Goal: Navigation & Orientation: Find specific page/section

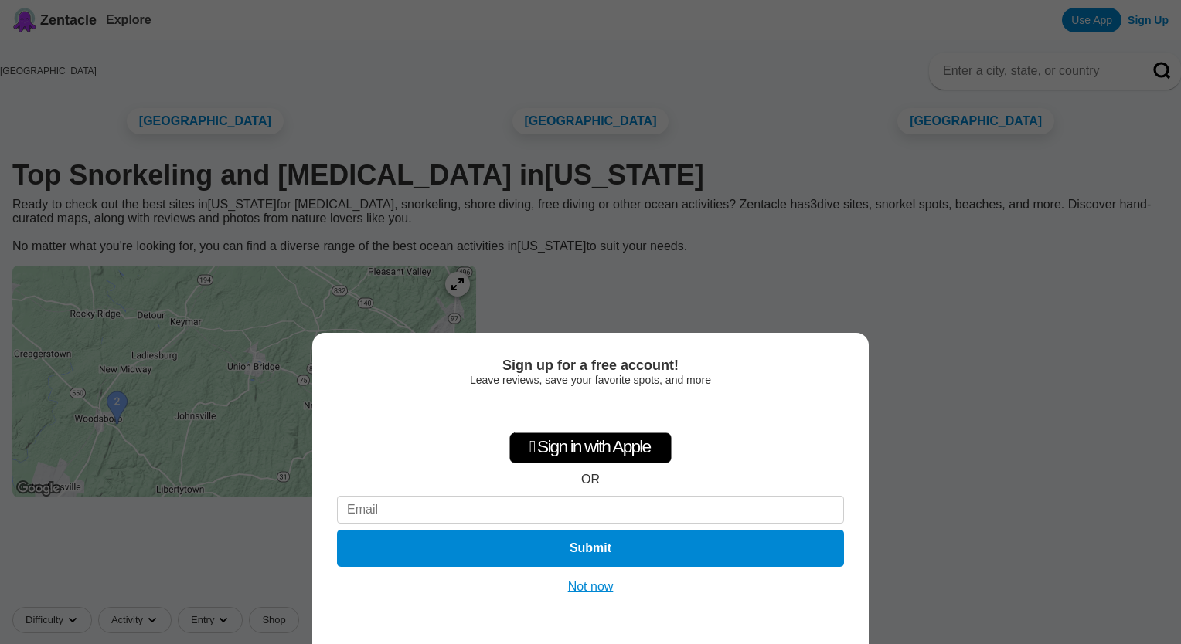
click at [596, 590] on button "Not now" at bounding box center [590, 586] width 55 height 15
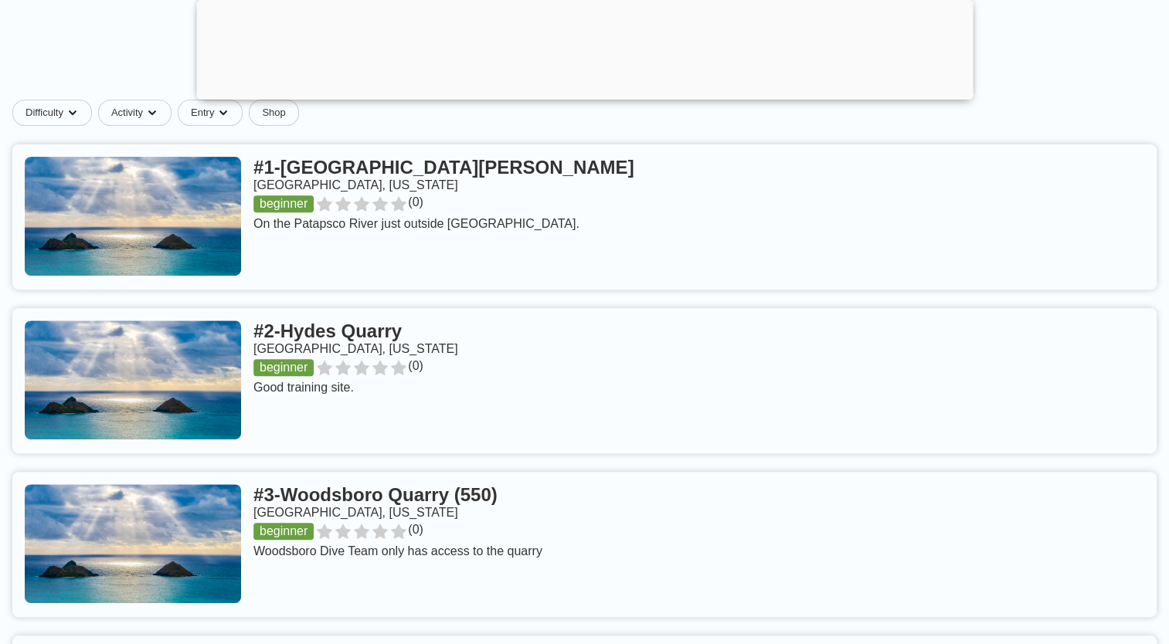
scroll to position [575, 0]
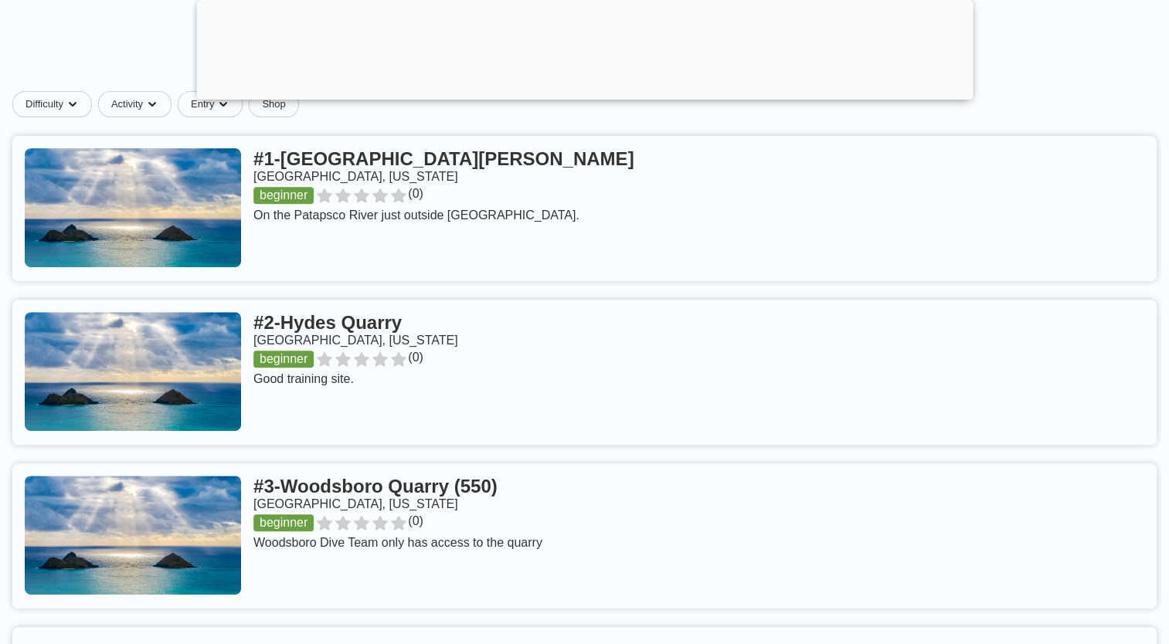
click at [341, 237] on link at bounding box center [584, 208] width 1144 height 145
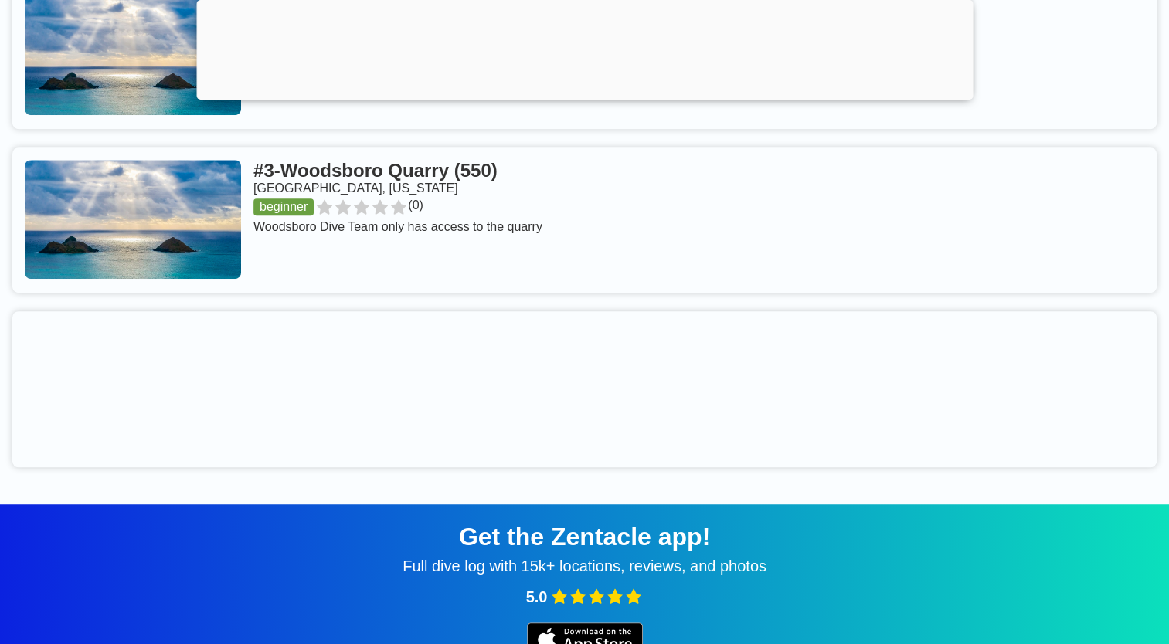
scroll to position [893, 0]
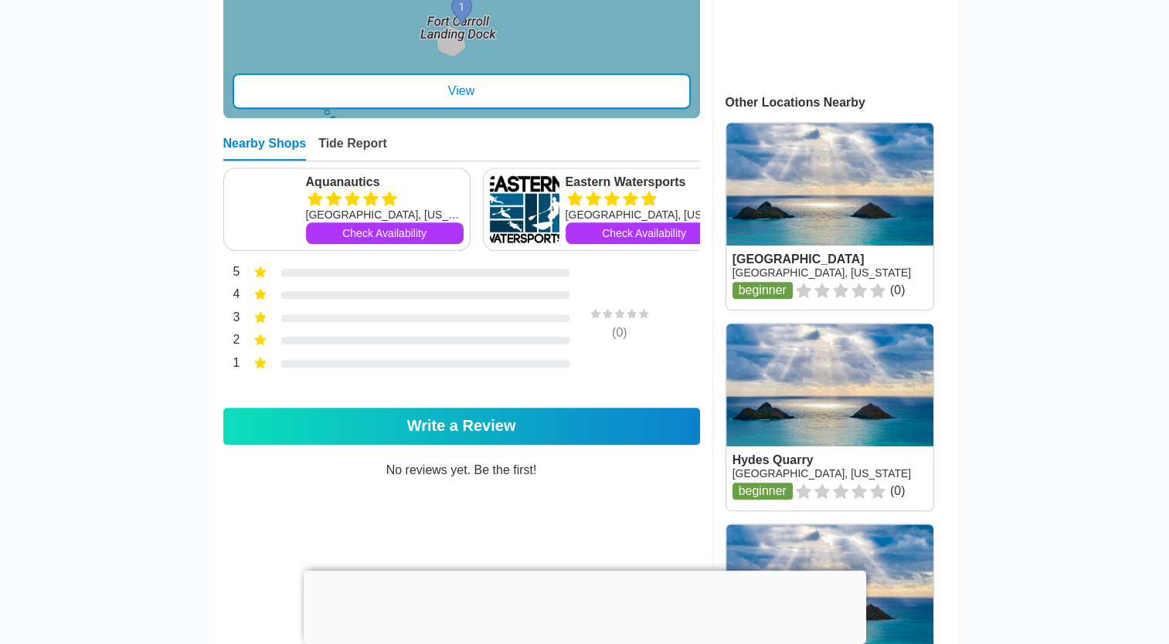
scroll to position [664, 0]
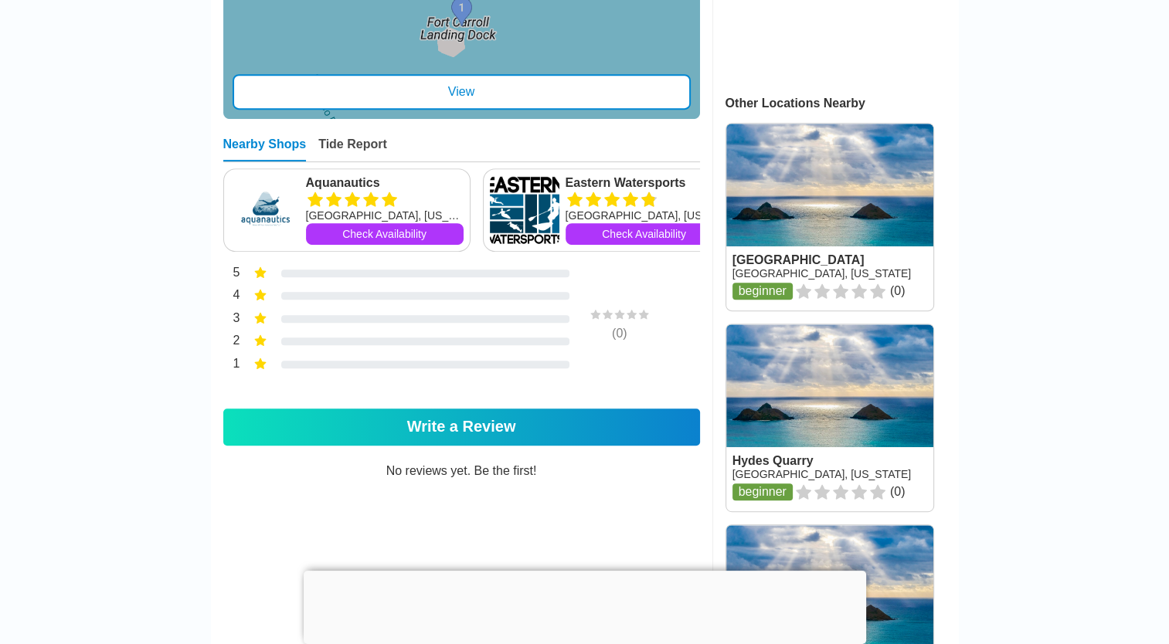
click at [321, 209] on icon at bounding box center [315, 200] width 19 height 19
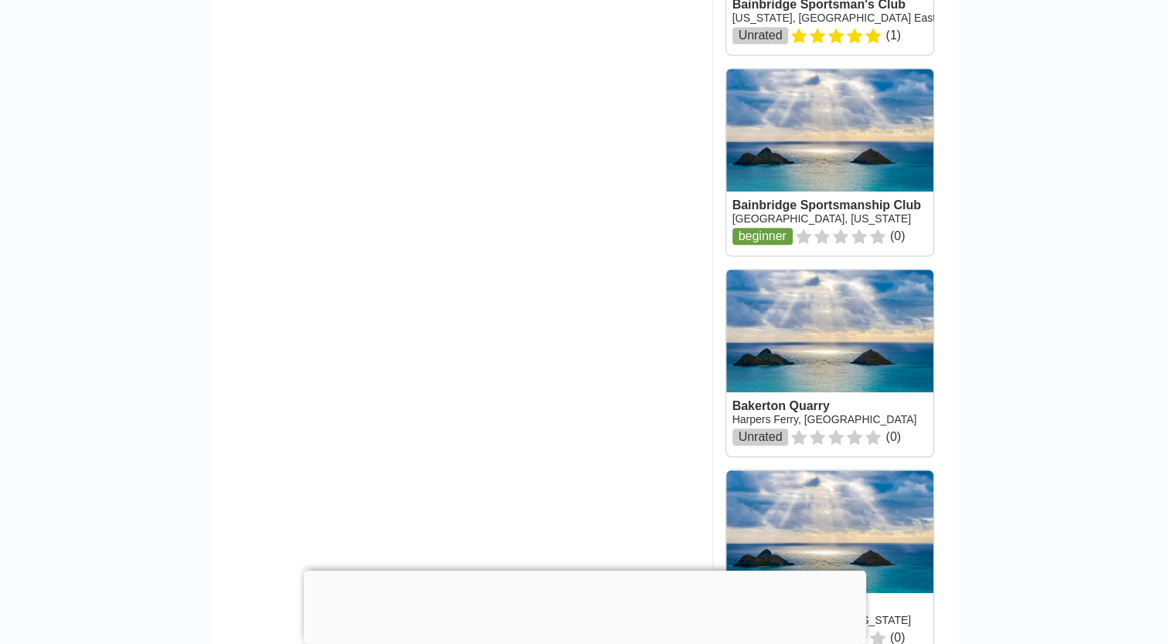
scroll to position [1521, 0]
